Goal: Task Accomplishment & Management: Complete application form

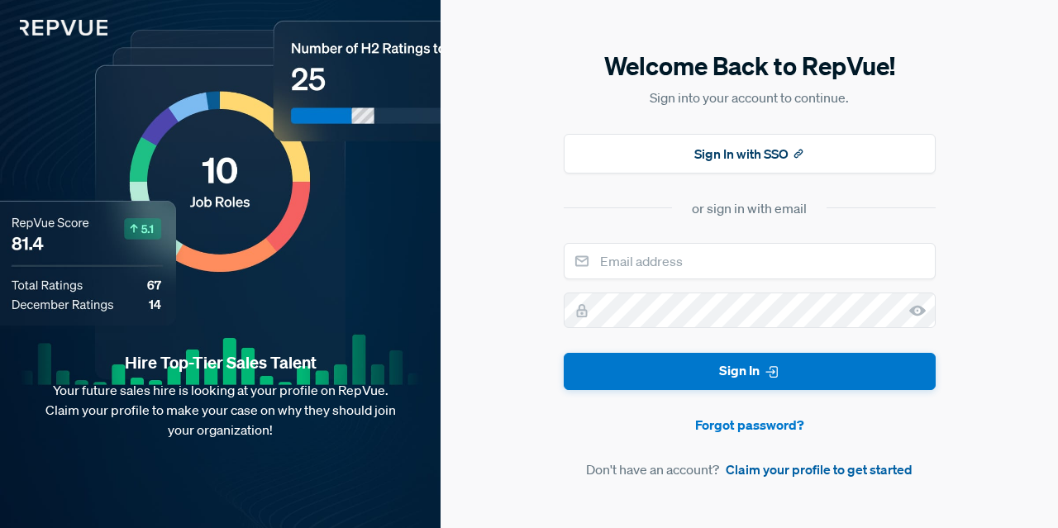
click at [802, 471] on link "Claim your profile to get started" at bounding box center [819, 470] width 187 height 20
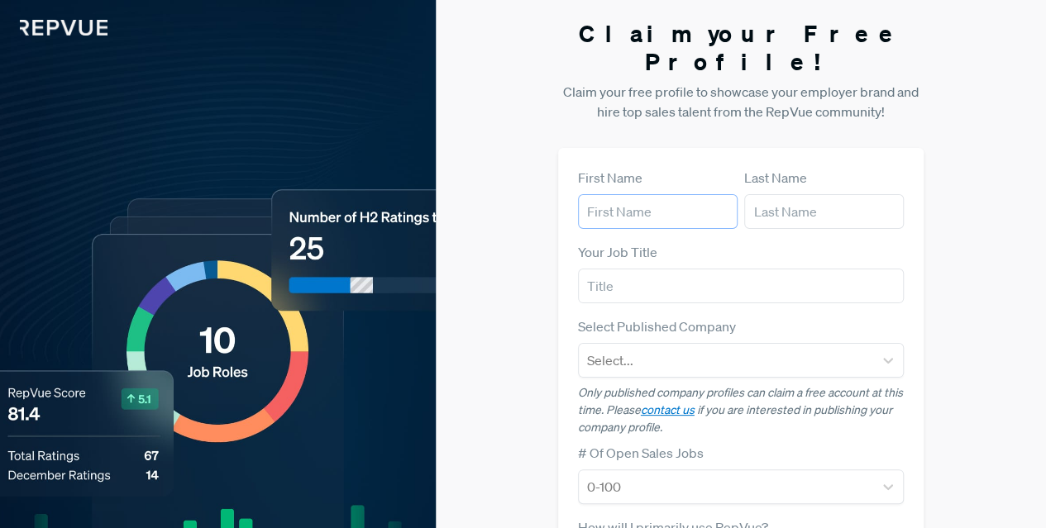
click at [637, 194] on input "text" at bounding box center [658, 211] width 160 height 35
click at [639, 194] on input "text" at bounding box center [658, 211] width 160 height 35
type input "[PERSON_NAME]"
click at [823, 194] on input "[PERSON_NAME]" at bounding box center [824, 211] width 160 height 35
type input "[PERSON_NAME]"
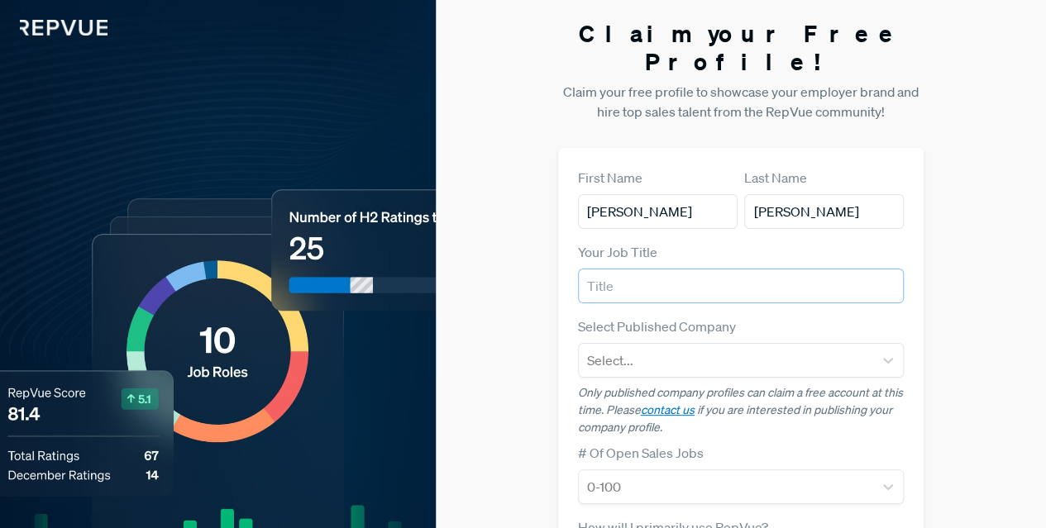
click at [709, 269] on input "text" at bounding box center [741, 286] width 327 height 35
type input "GTM Talent Acquisition Consultant"
click at [654, 349] on div at bounding box center [726, 360] width 279 height 23
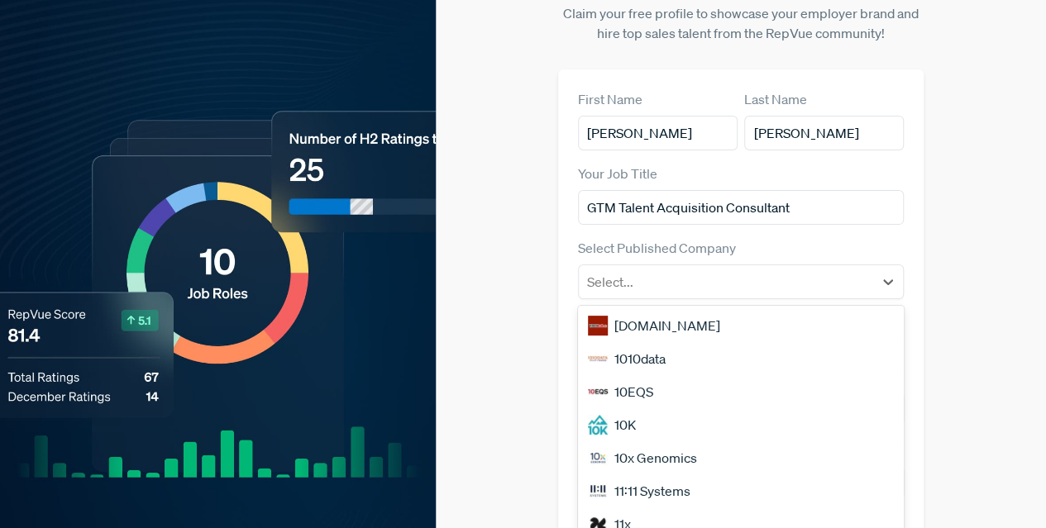
scroll to position [82, 0]
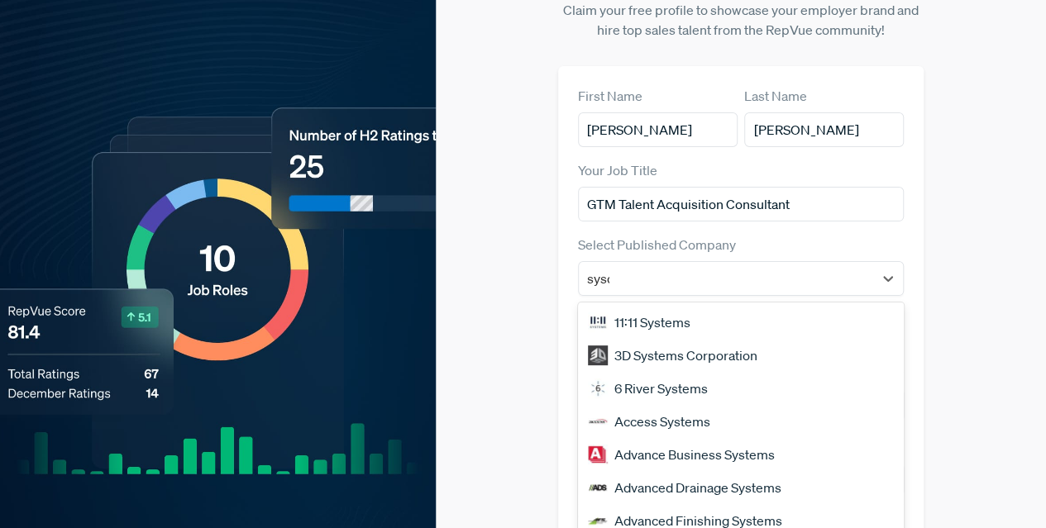
type input "sysdi"
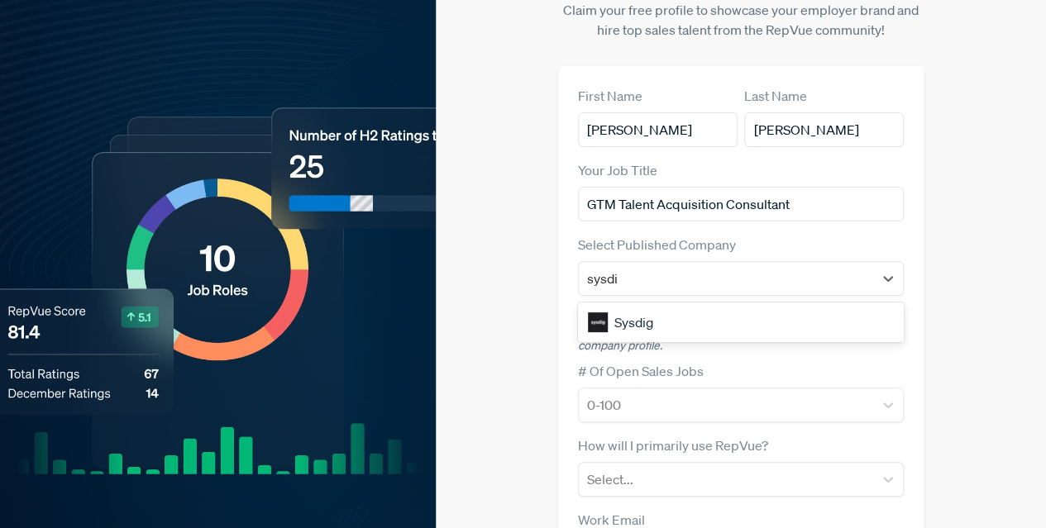
click at [642, 306] on div "Sysdig" at bounding box center [741, 322] width 327 height 33
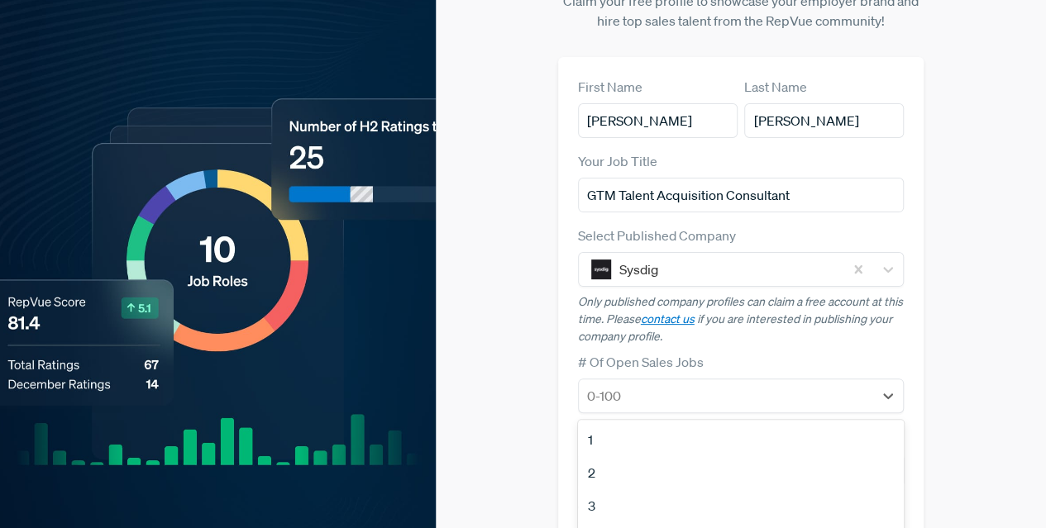
click at [645, 381] on div "0-100" at bounding box center [726, 396] width 295 height 30
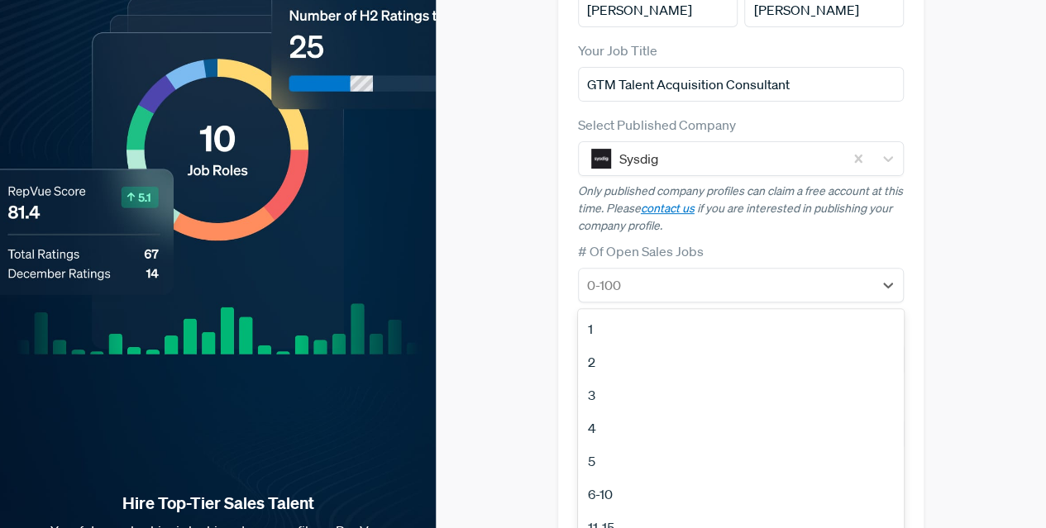
scroll to position [208, 0]
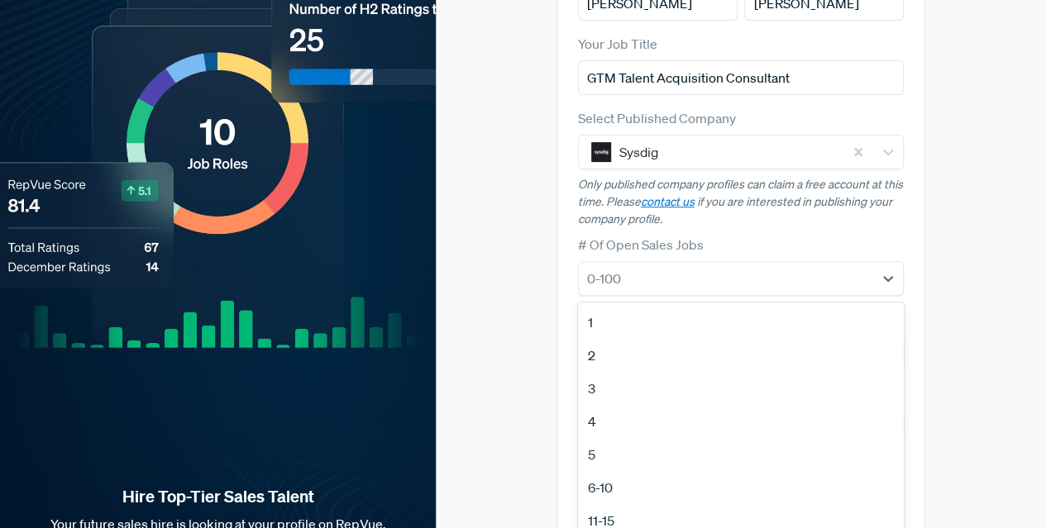
click at [603, 471] on div "6-10" at bounding box center [741, 487] width 327 height 33
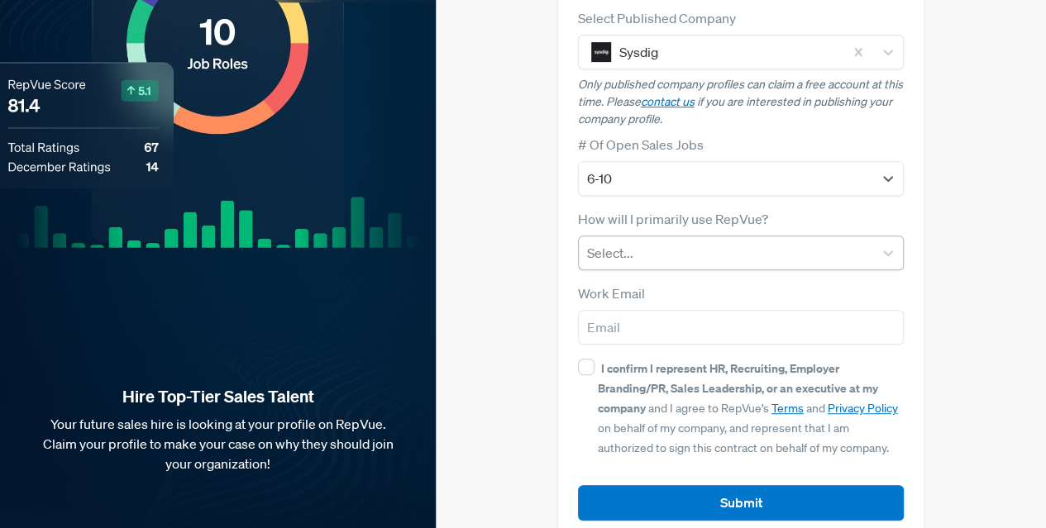
scroll to position [310, 0]
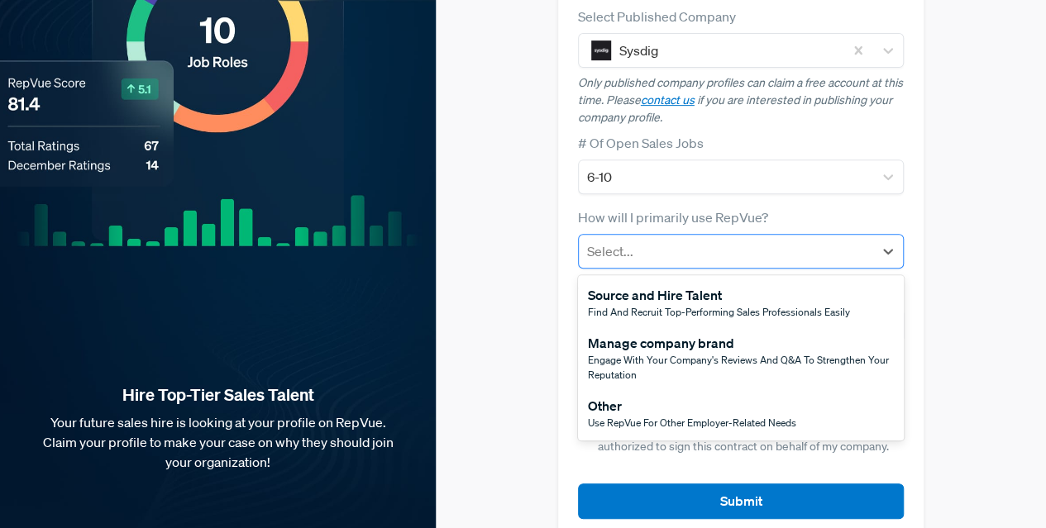
click at [646, 240] on div at bounding box center [726, 251] width 279 height 23
click at [625, 353] on span "Engage with your company's reviews and Q&A to strengthen your reputation" at bounding box center [738, 367] width 301 height 29
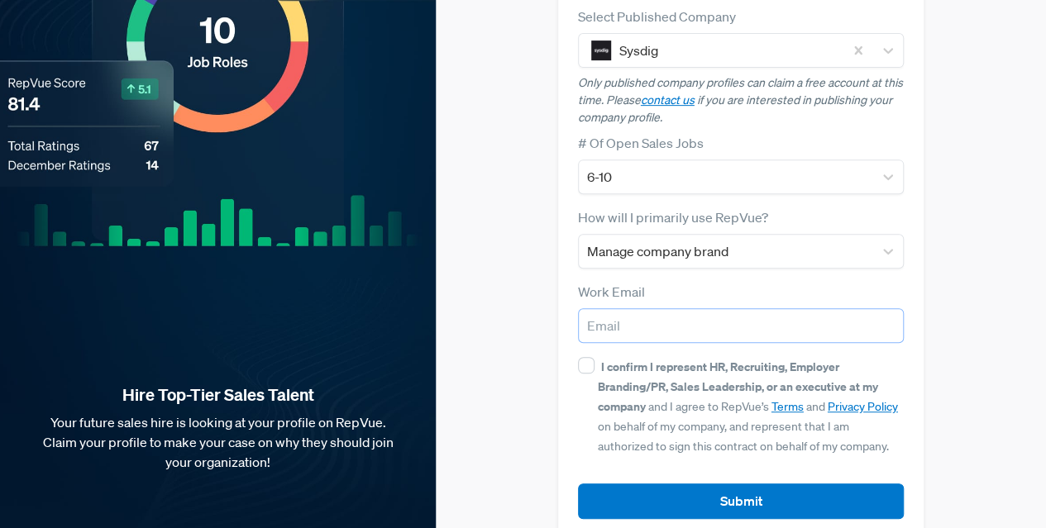
click at [640, 308] on input "email" at bounding box center [741, 325] width 327 height 35
type input "[PERSON_NAME][EMAIL_ADDRESS][PERSON_NAME][DOMAIN_NAME]"
click at [584, 357] on input "I confirm I represent HR, Recruiting, Employer Branding/PR, Sales Leadership, o…" at bounding box center [586, 365] width 17 height 17
checkbox input "true"
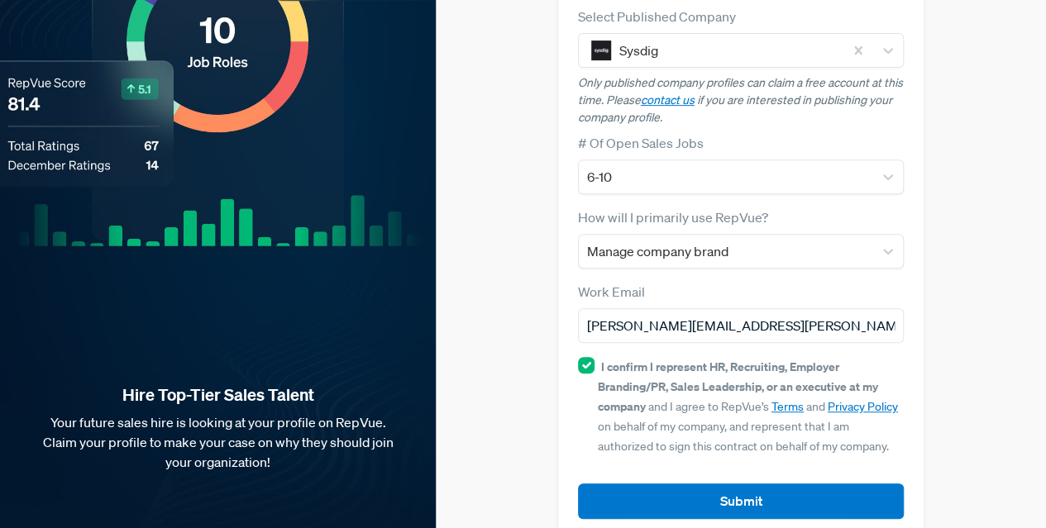
click at [778, 484] on button "Submit" at bounding box center [741, 502] width 327 height 36
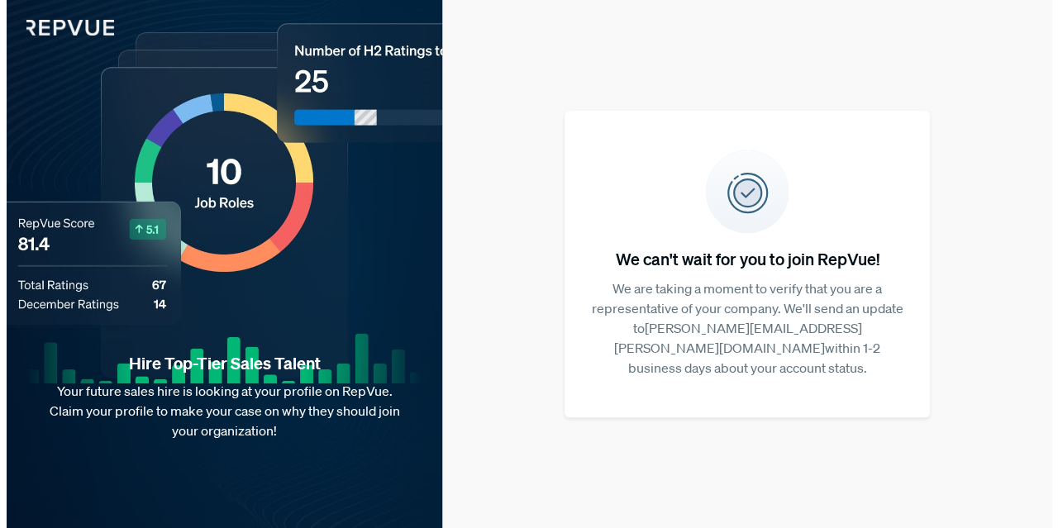
scroll to position [0, 0]
